Goal: Task Accomplishment & Management: Manage account settings

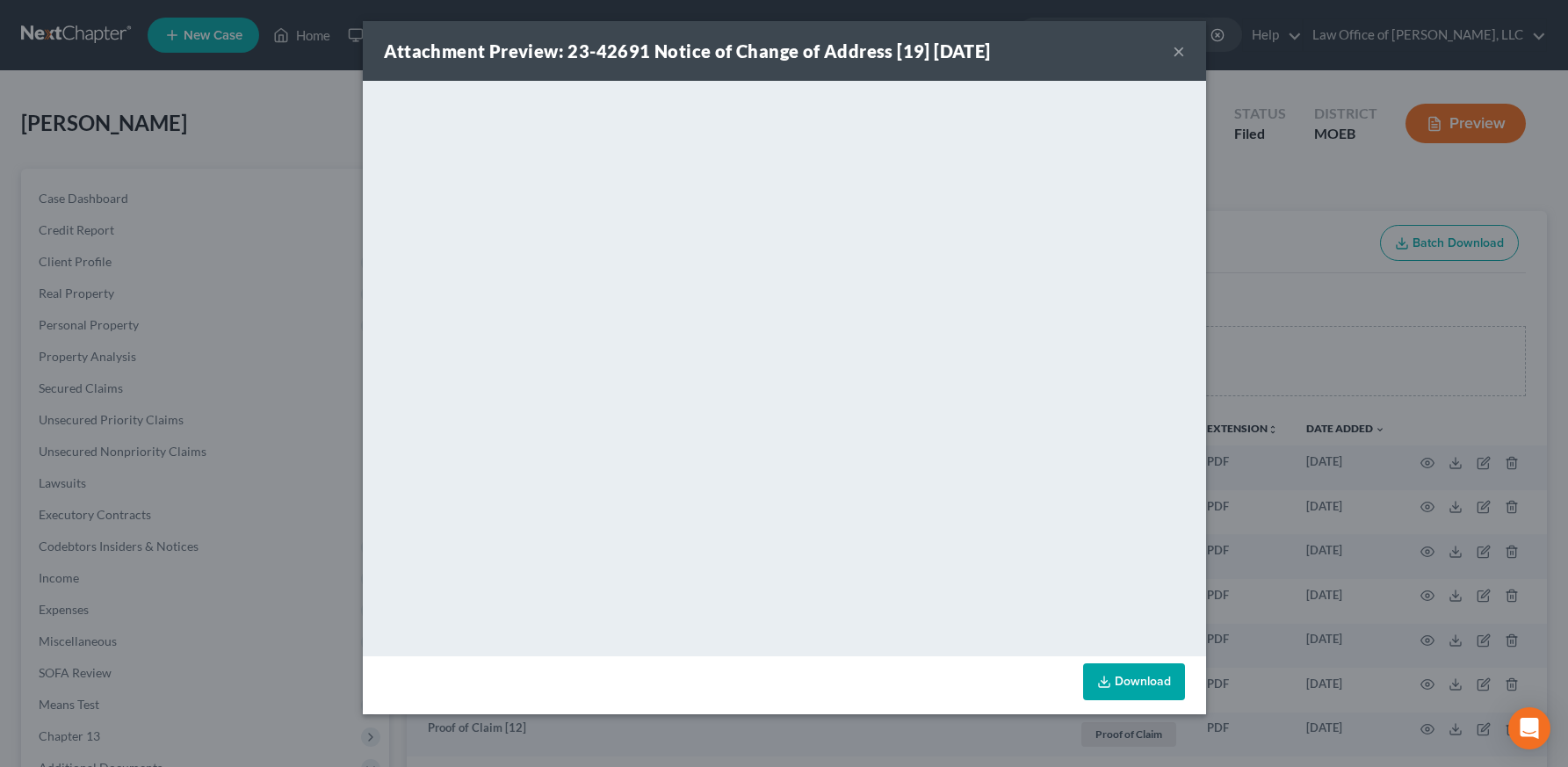
scroll to position [308, 0]
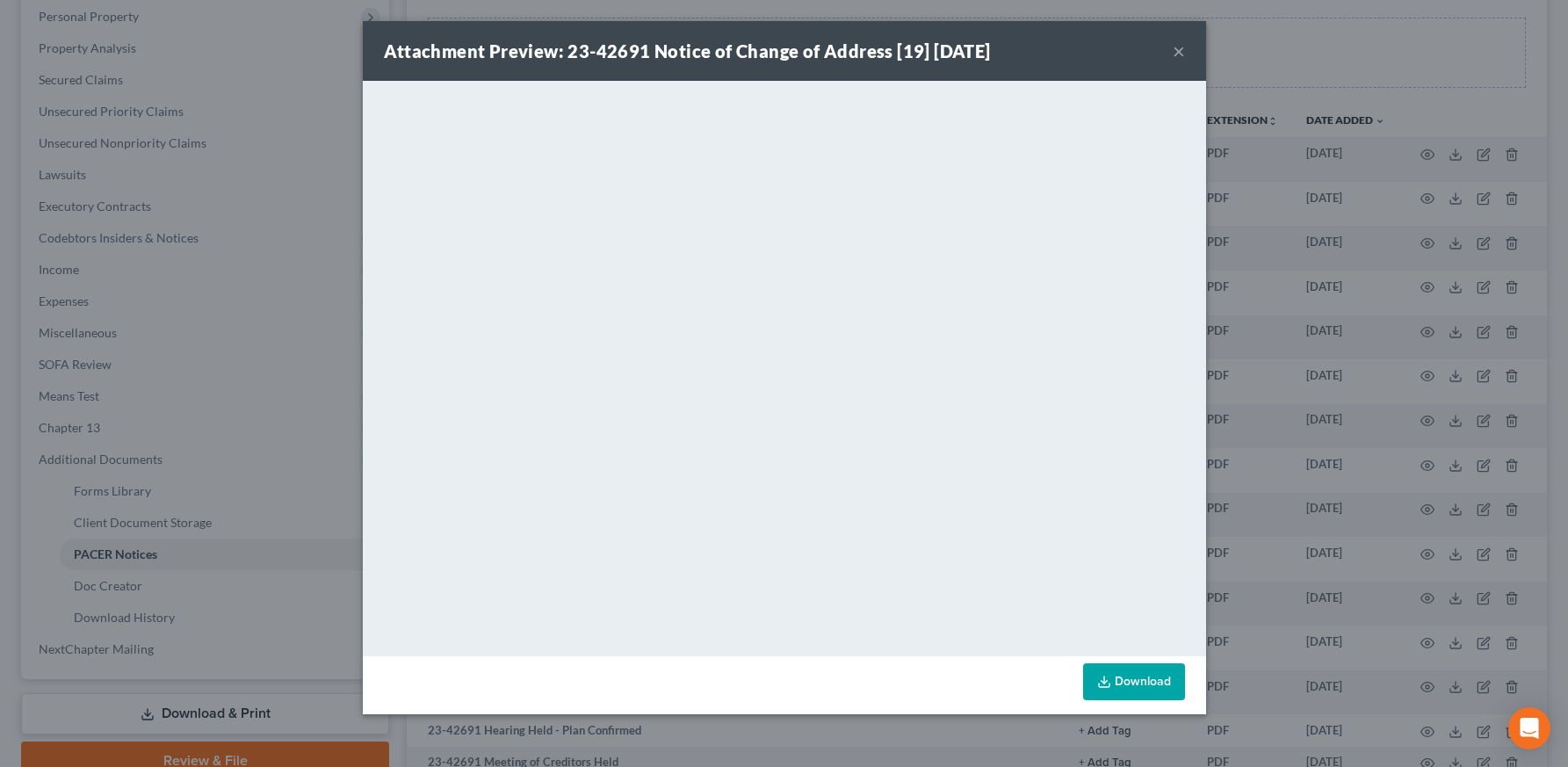
drag, startPoint x: 1177, startPoint y: 55, endPoint x: 1151, endPoint y: 95, distance: 47.7
click at [1177, 55] on button "×" at bounding box center [1178, 51] width 12 height 21
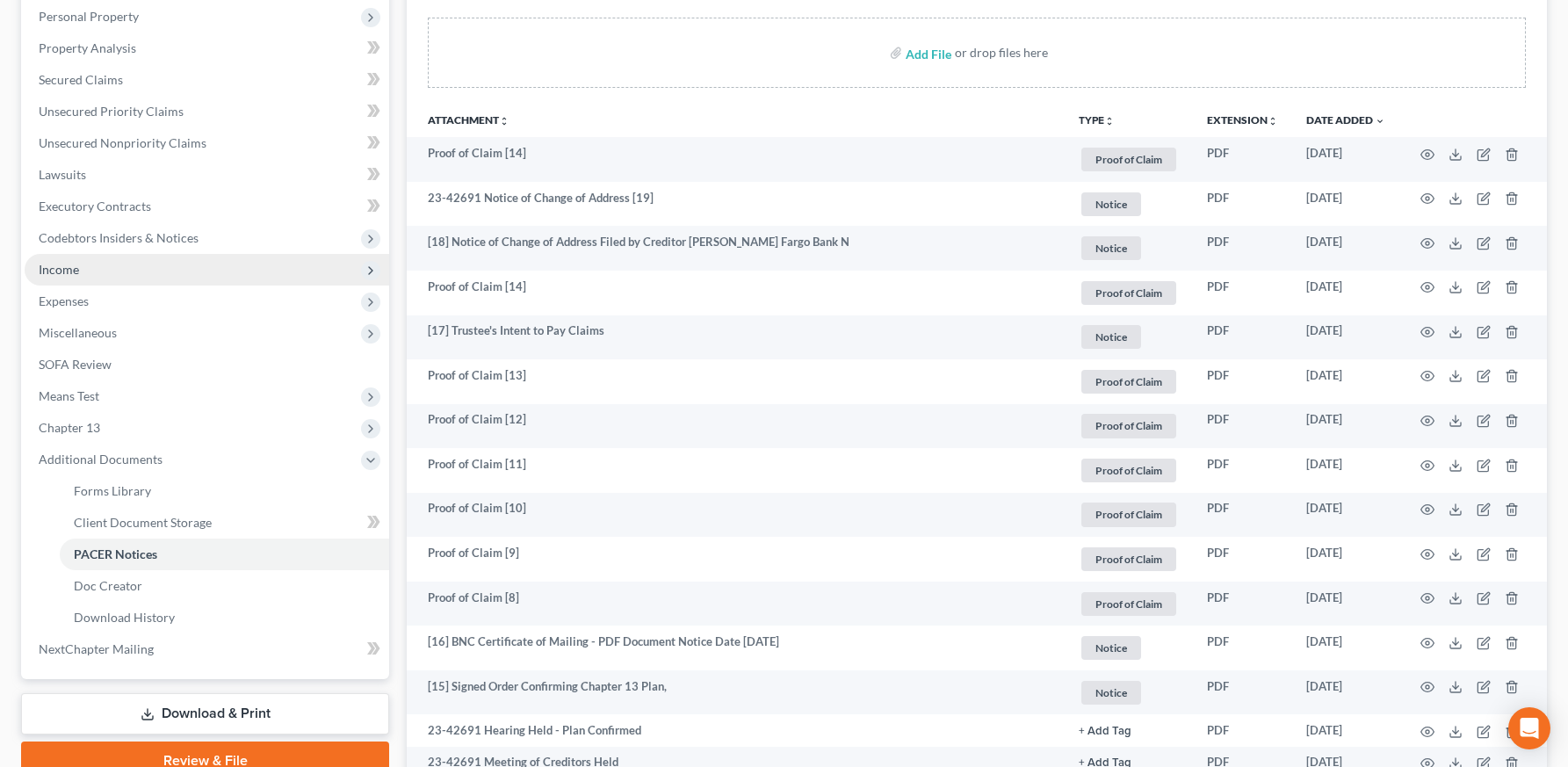
click at [98, 273] on span "Income" at bounding box center [207, 270] width 365 height 32
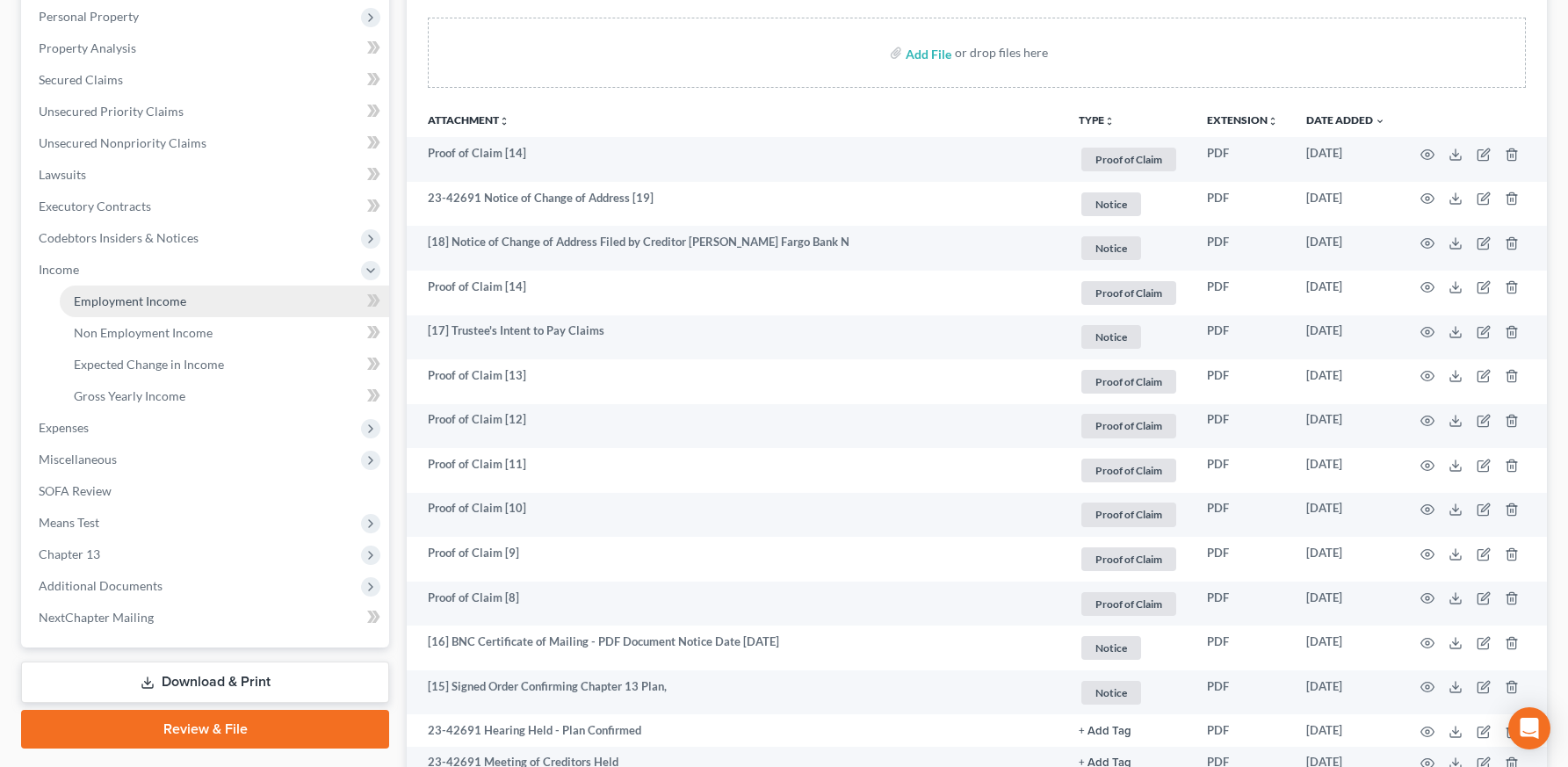
click at [94, 301] on span "Employment Income" at bounding box center [130, 300] width 113 height 15
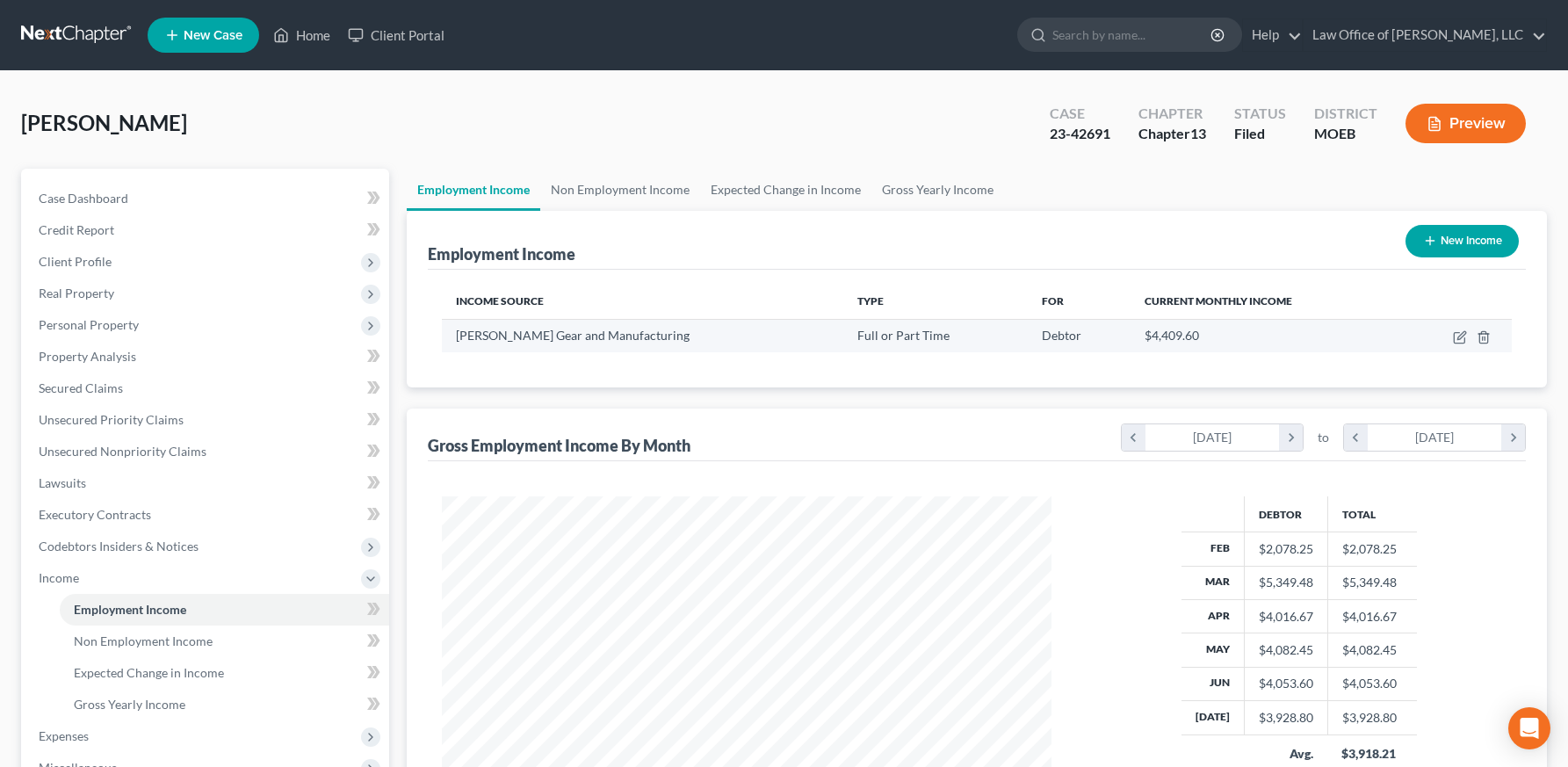
scroll to position [315, 644]
click at [1458, 337] on icon "button" at bounding box center [1459, 337] width 14 height 14
select select "0"
select select "26"
select select "3"
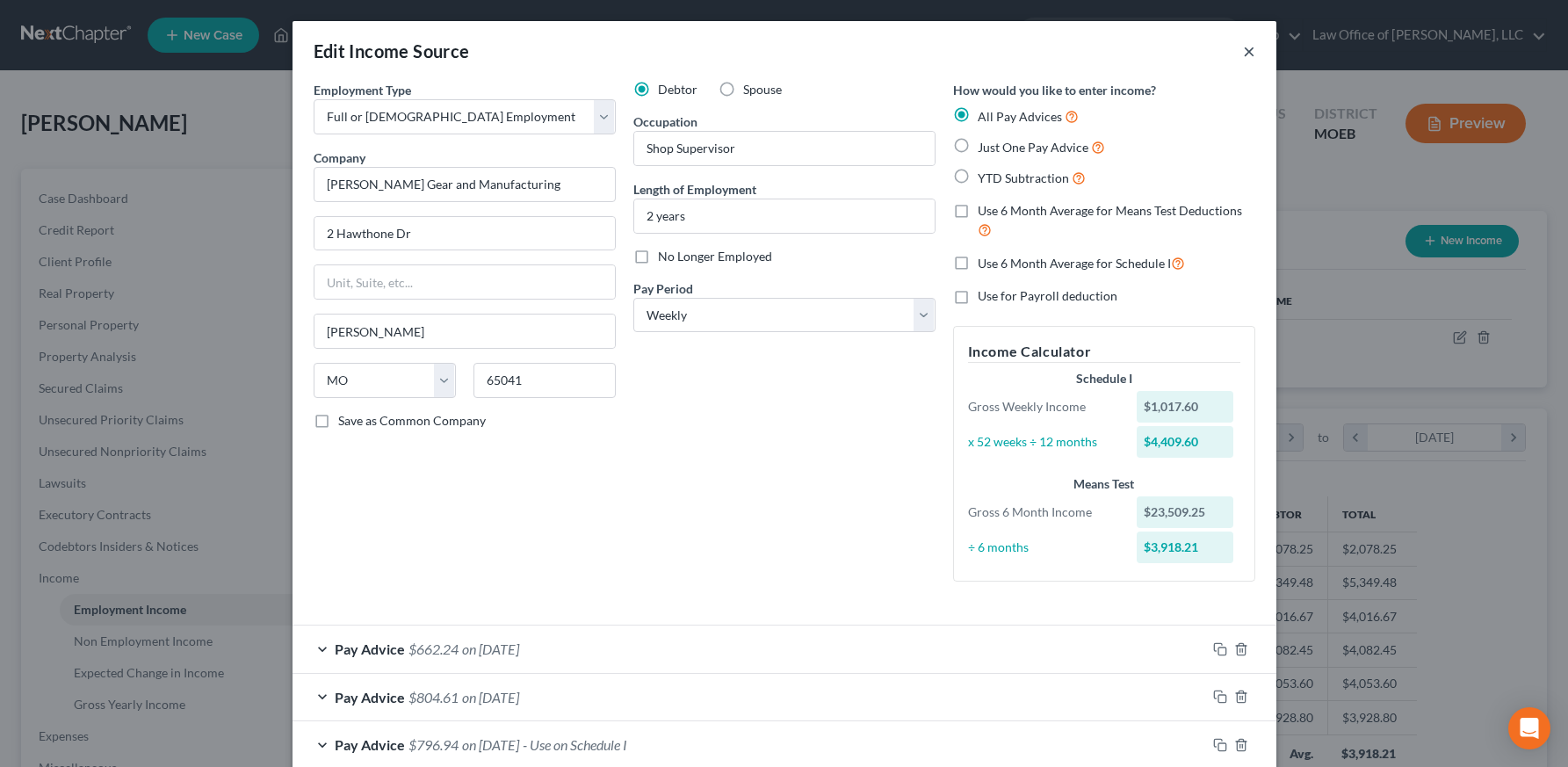
click at [1246, 47] on button "×" at bounding box center [1249, 51] width 12 height 21
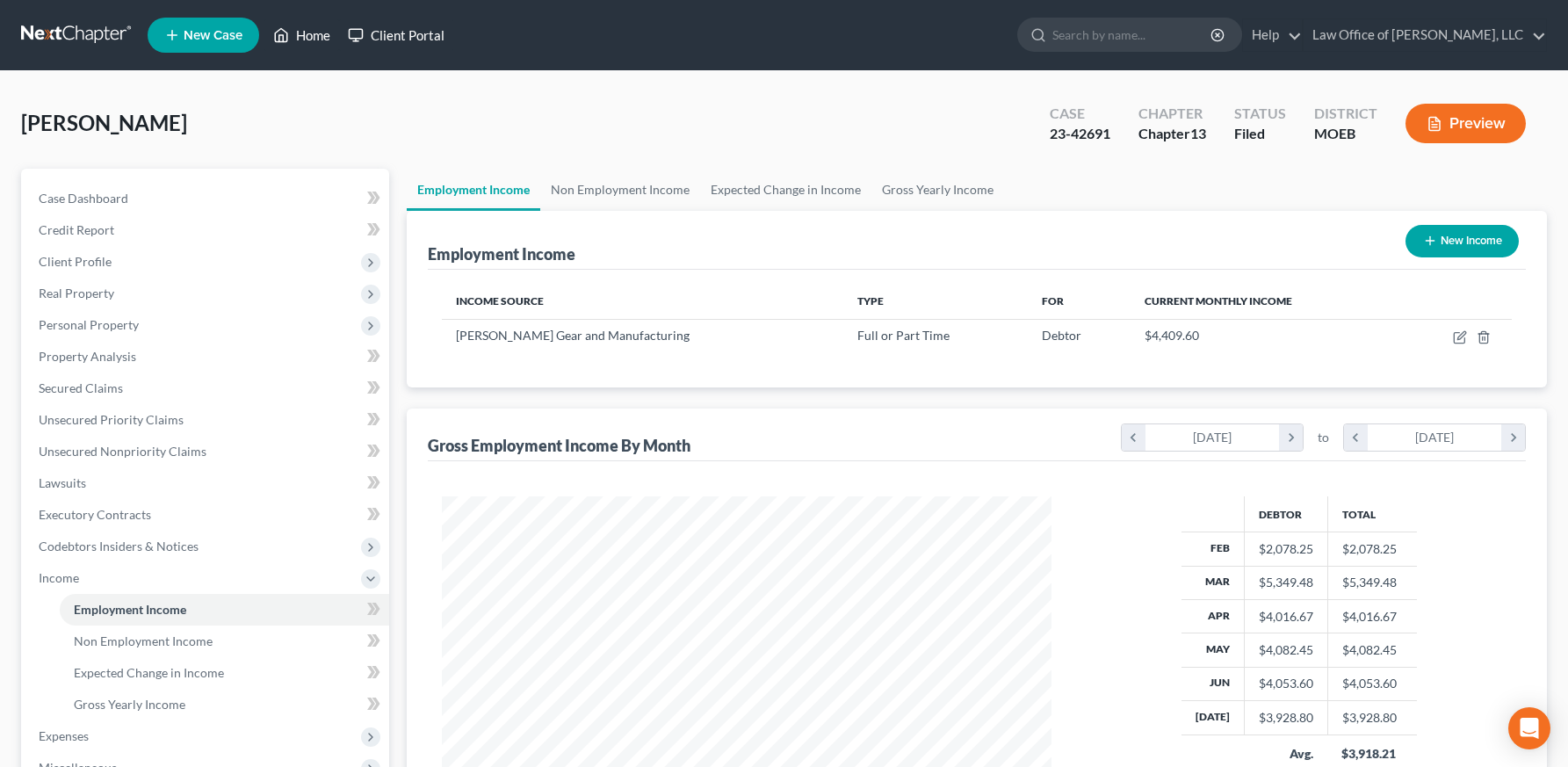
click at [315, 41] on link "Home" at bounding box center [301, 35] width 75 height 32
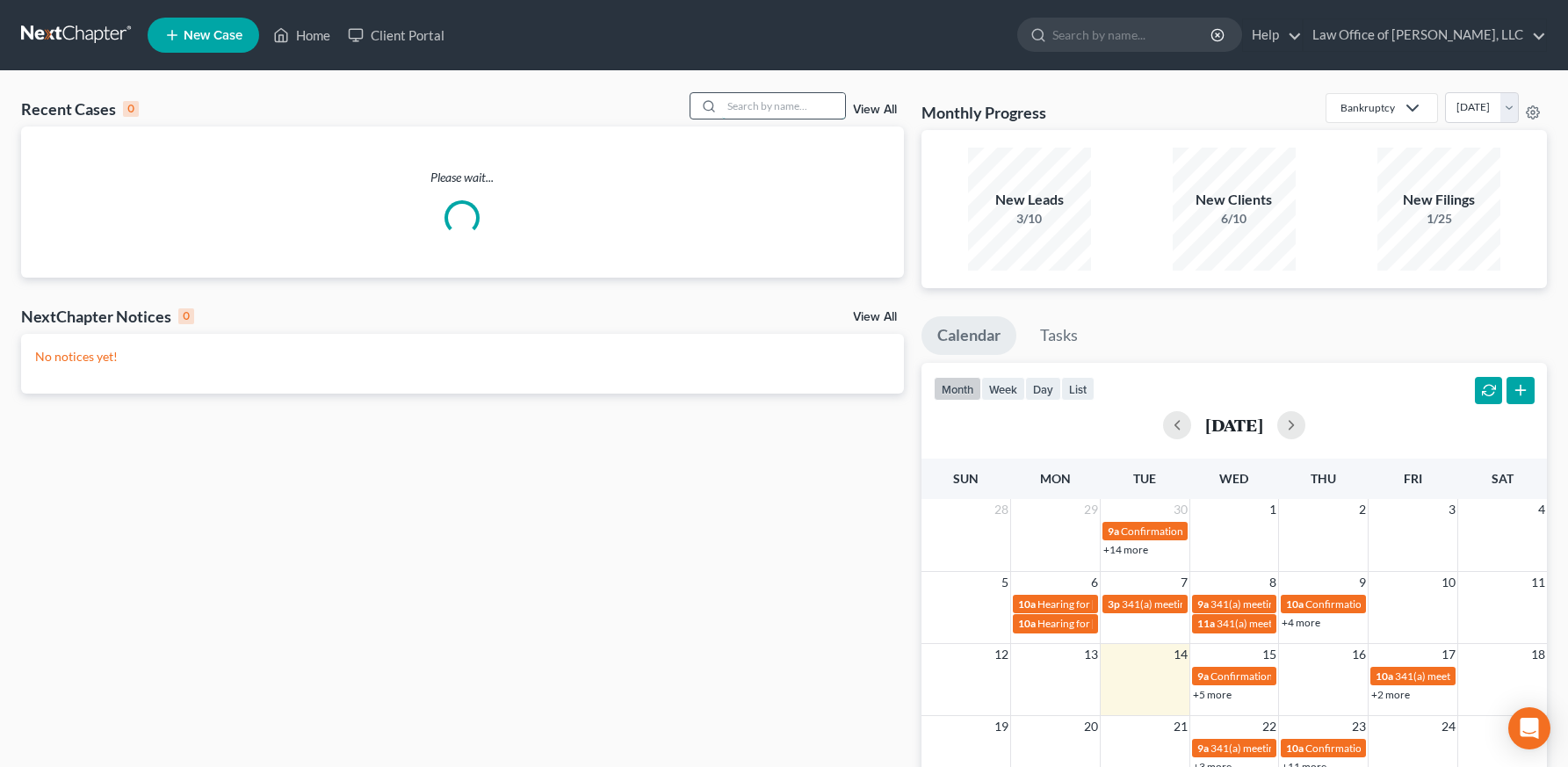
click at [804, 113] on input "search" at bounding box center [783, 106] width 123 height 26
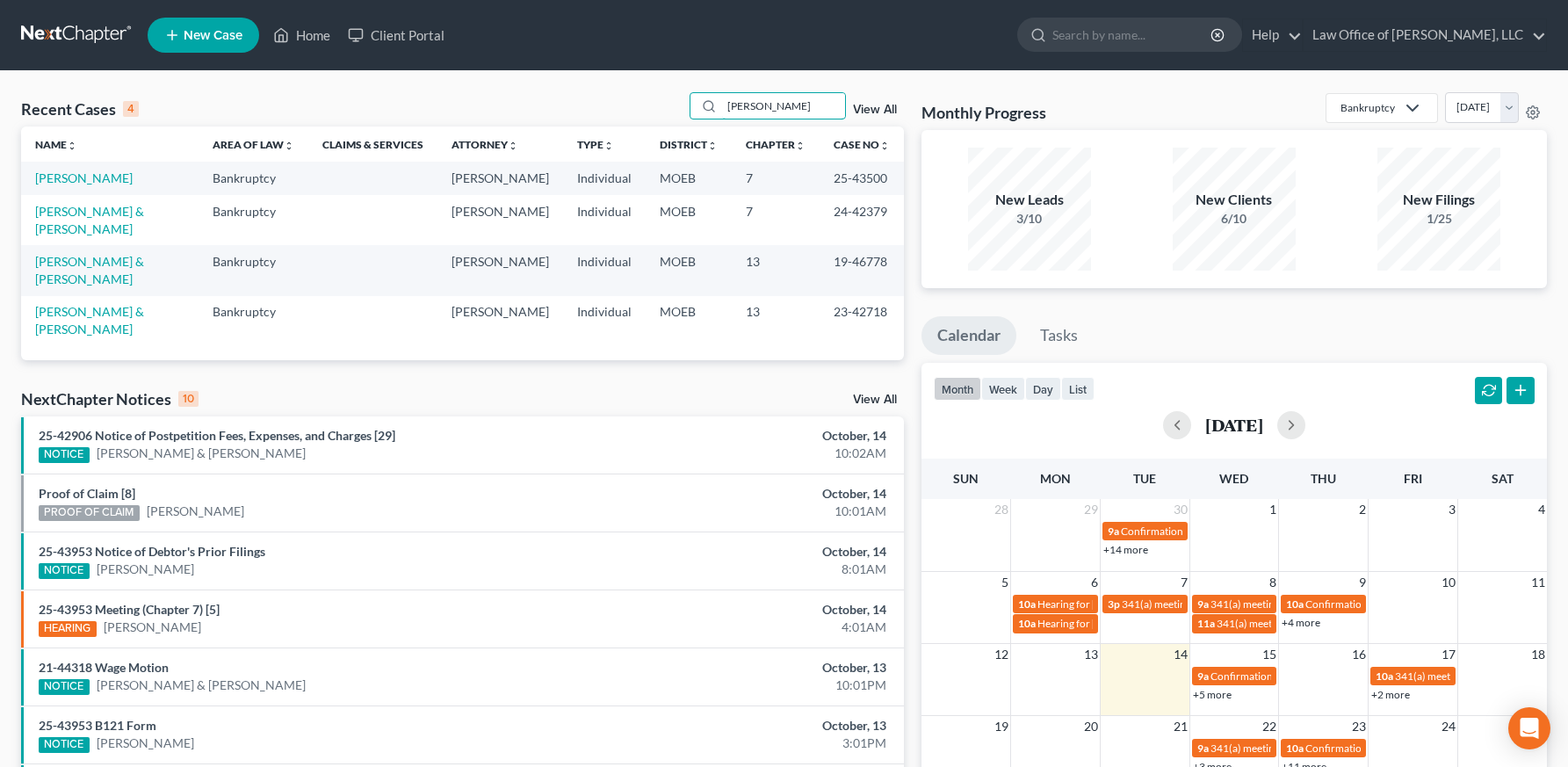
type input "[PERSON_NAME]"
click at [88, 178] on link "[PERSON_NAME]" at bounding box center [84, 178] width 98 height 15
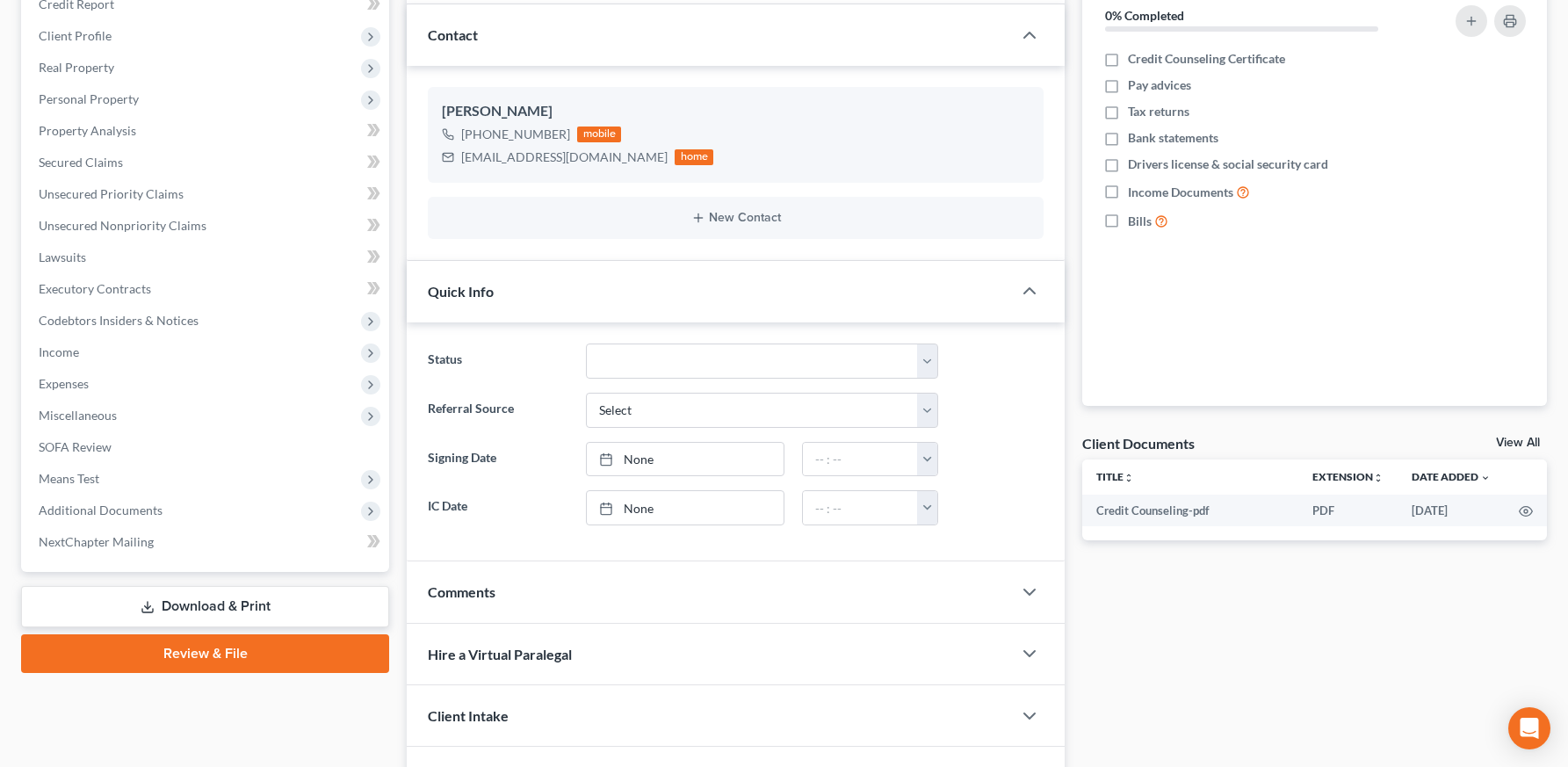
scroll to position [335, 0]
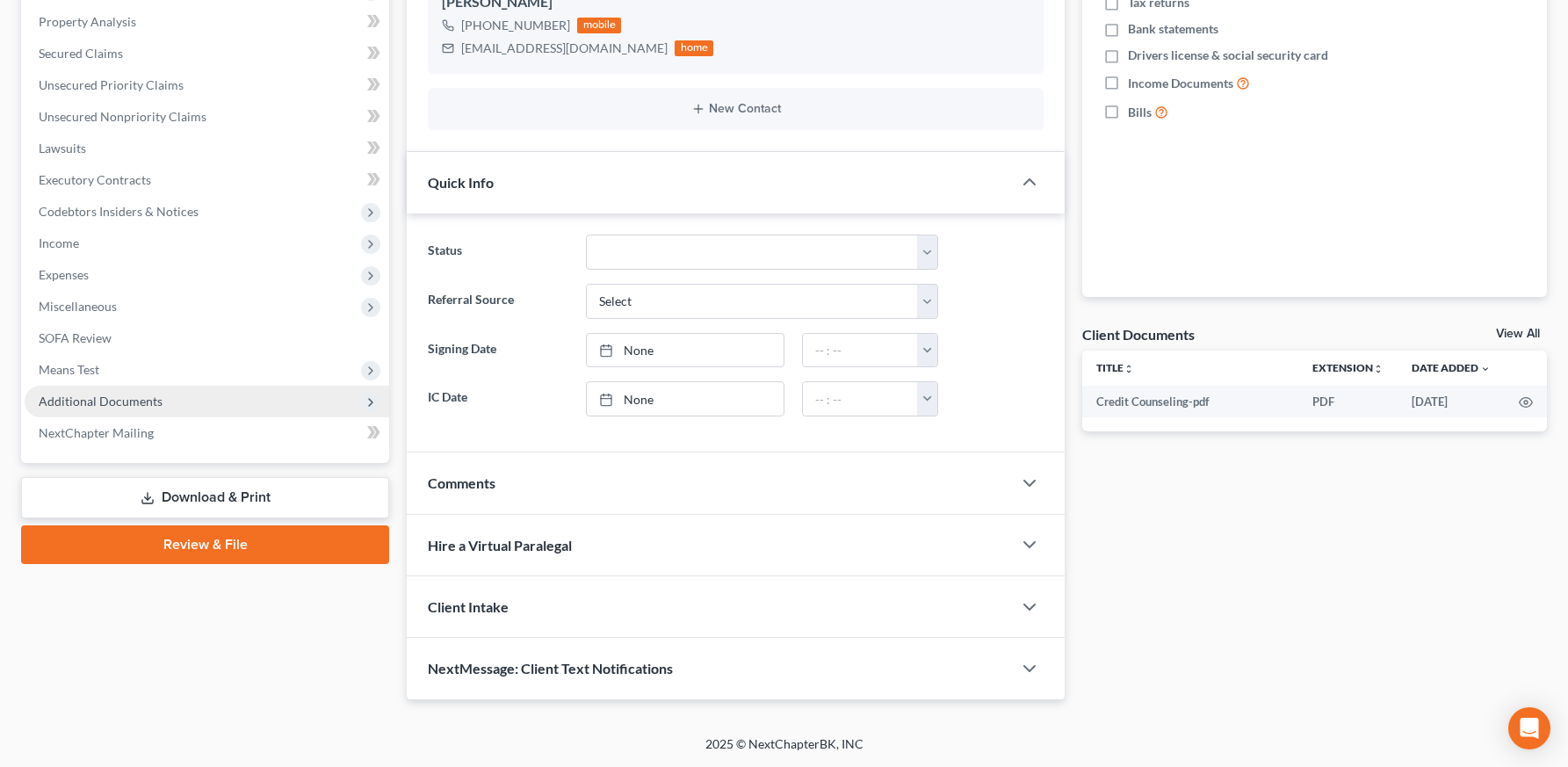
click at [88, 403] on span "Additional Documents" at bounding box center [101, 401] width 124 height 15
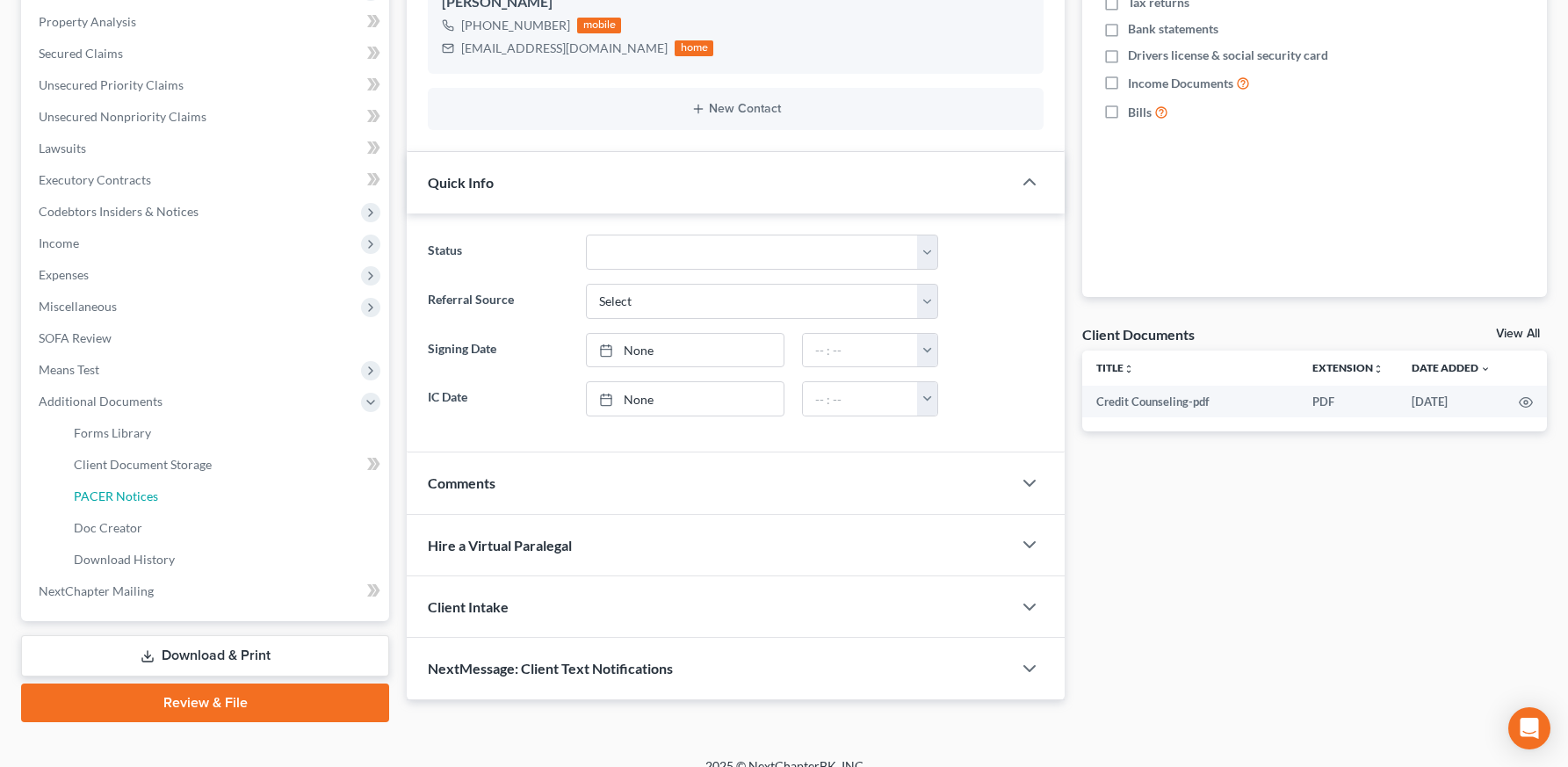
drag, startPoint x: 144, startPoint y: 495, endPoint x: 534, endPoint y: 544, distance: 393.1
click at [144, 495] on span "PACER Notices" at bounding box center [116, 496] width 85 height 15
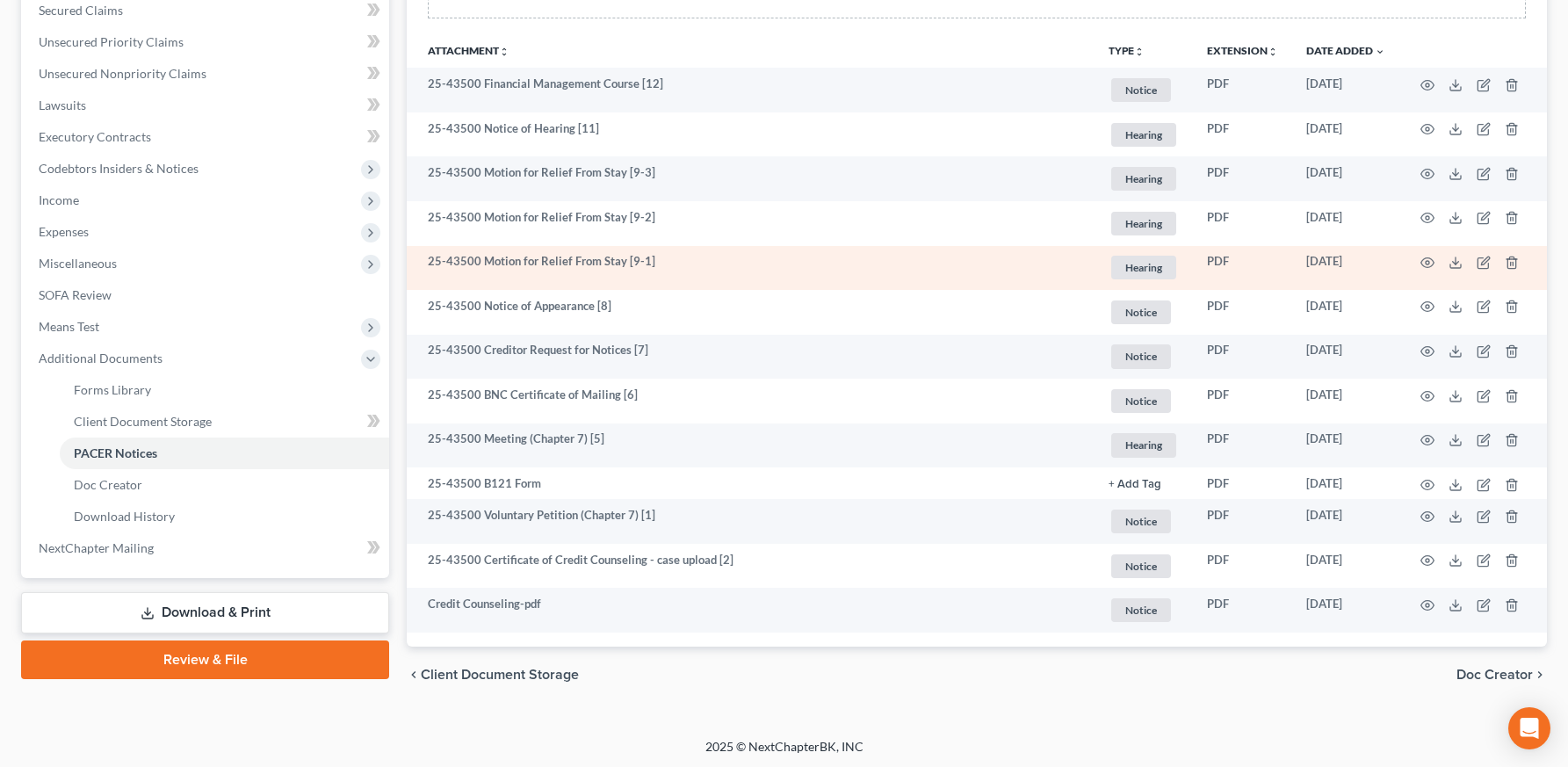
scroll to position [380, 0]
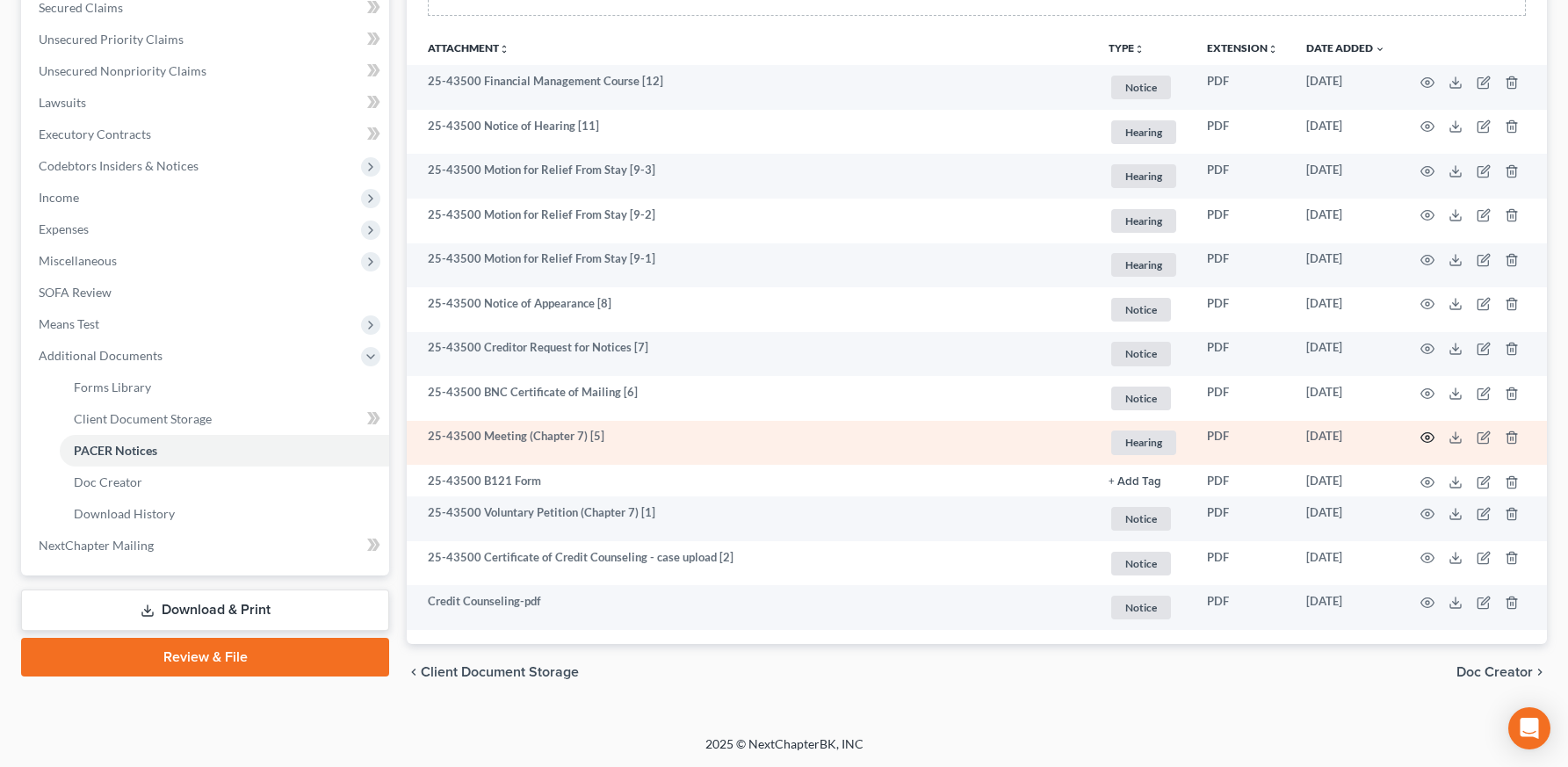
click at [1420, 435] on icon "button" at bounding box center [1426, 438] width 13 height 10
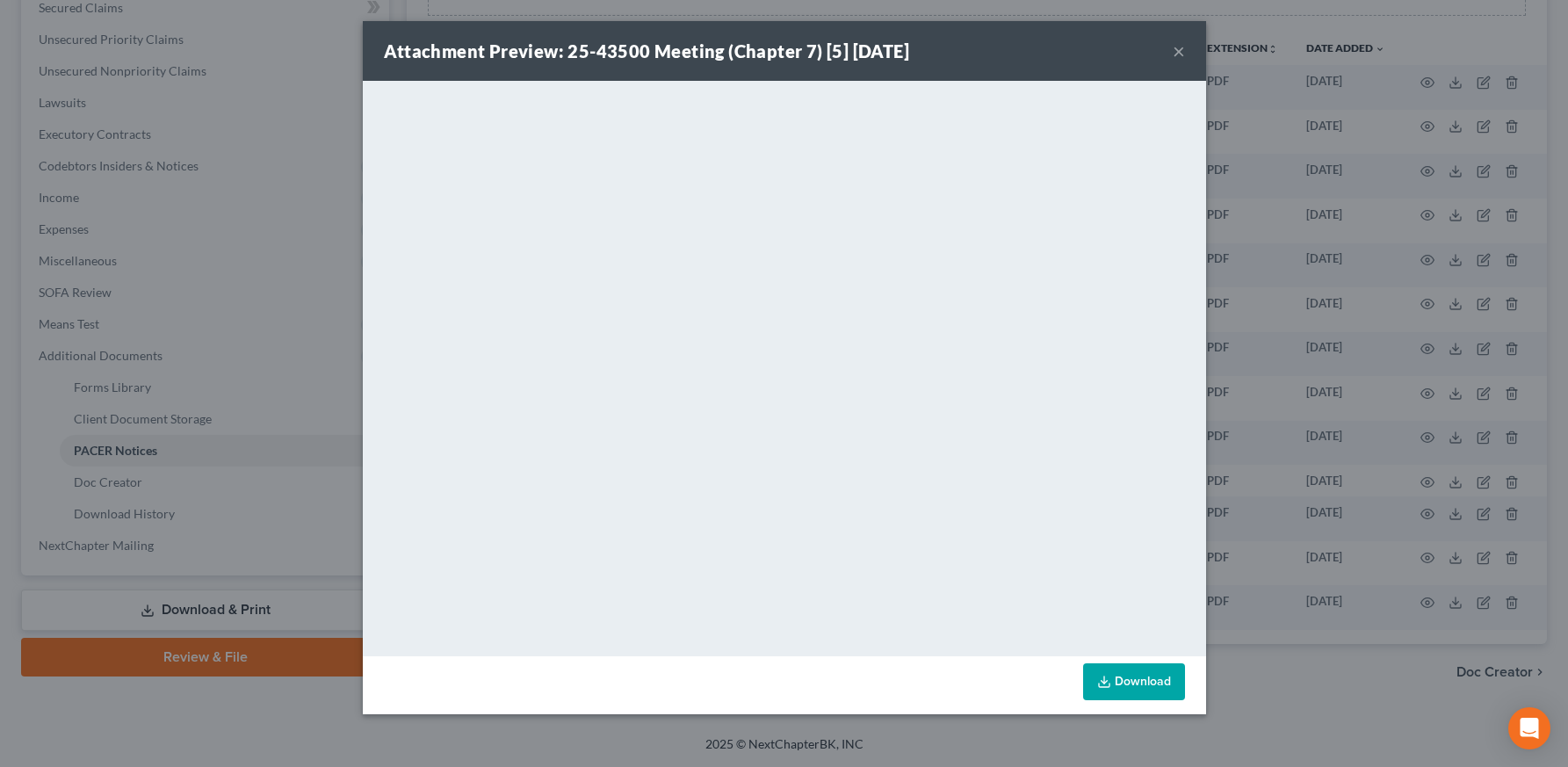
click at [1177, 49] on button "×" at bounding box center [1178, 51] width 12 height 21
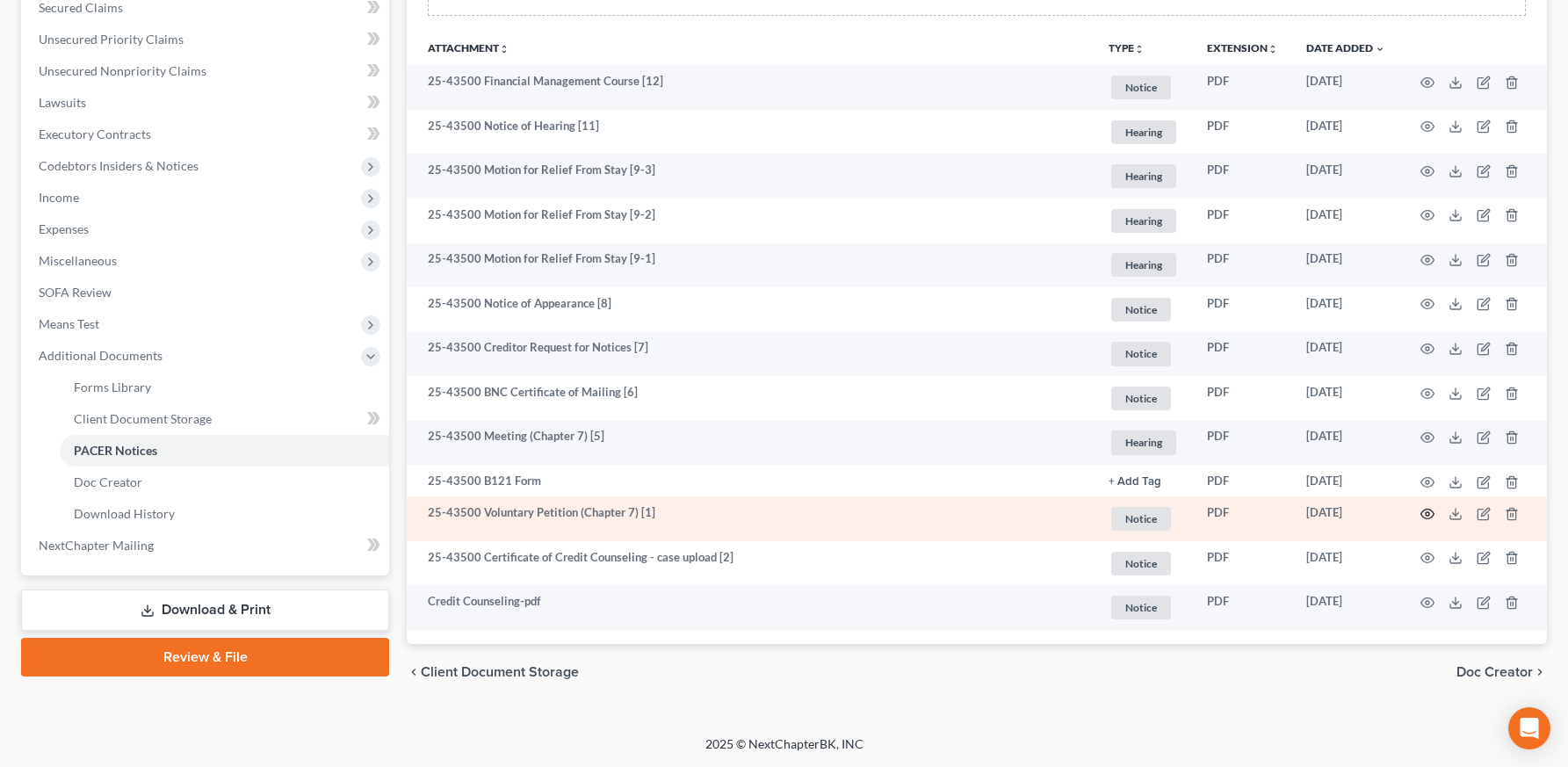
click at [1425, 514] on circle "button" at bounding box center [1427, 515] width 4 height 4
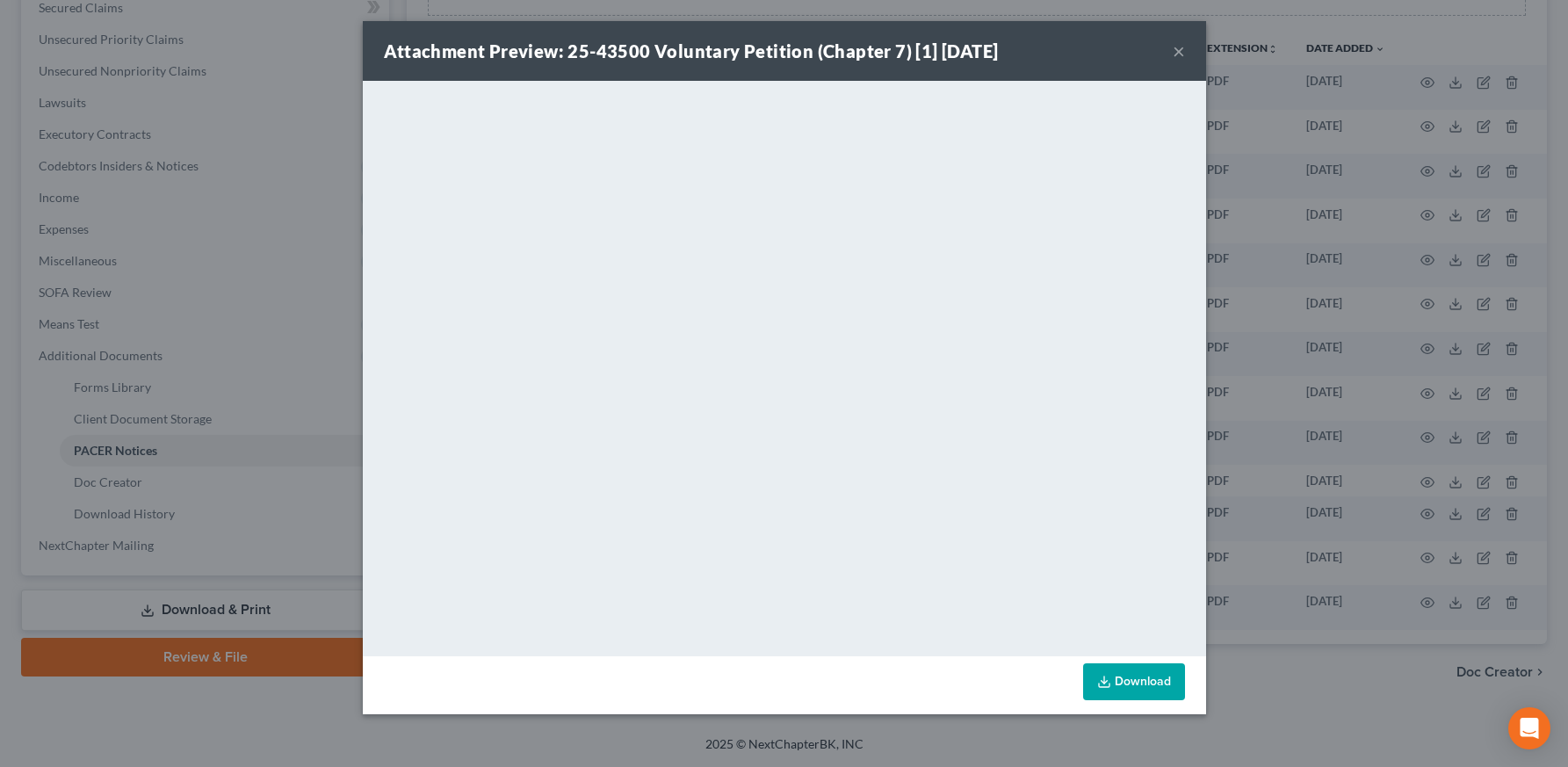
click at [1177, 48] on button "×" at bounding box center [1178, 51] width 12 height 21
